Goal: Information Seeking & Learning: Learn about a topic

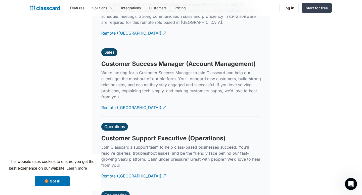
scroll to position [1411, 0]
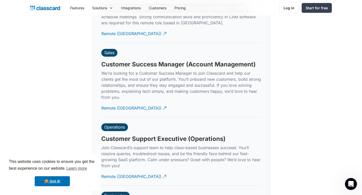
click at [226, 61] on h3 "Customer Success Manager (Account Management)" at bounding box center [178, 65] width 154 height 8
click at [116, 125] on div "Operations" at bounding box center [114, 127] width 21 height 5
click at [132, 135] on h3 "Customer Support Executive (Operations)" at bounding box center [163, 139] width 124 height 8
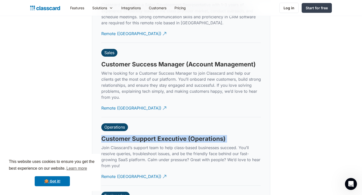
click at [132, 135] on h3 "Customer Support Executive (Operations)" at bounding box center [163, 139] width 124 height 8
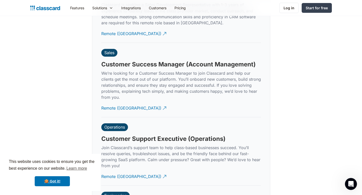
click at [115, 124] on div "Operations" at bounding box center [114, 128] width 27 height 8
click at [114, 172] on div "Remote ([GEOGRAPHIC_DATA])" at bounding box center [131, 175] width 60 height 10
